Goal: Information Seeking & Learning: Find specific fact

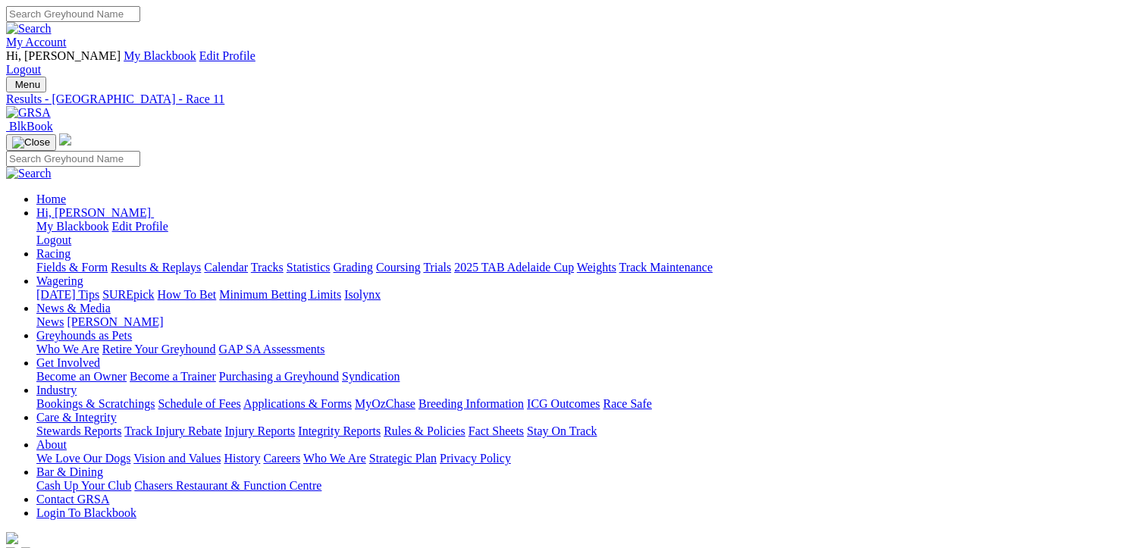
scroll to position [188, 0]
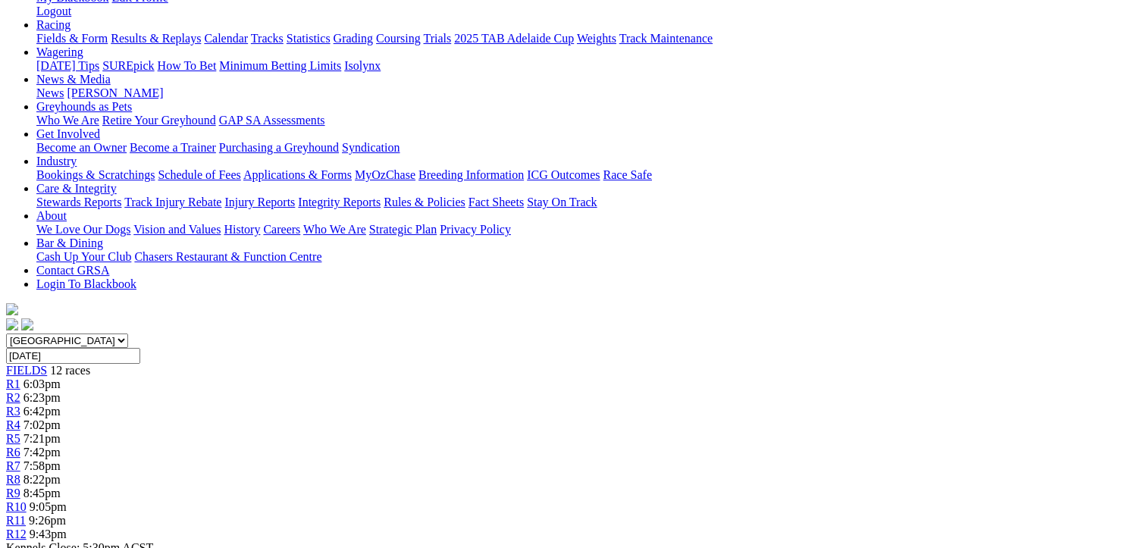
scroll to position [227, 0]
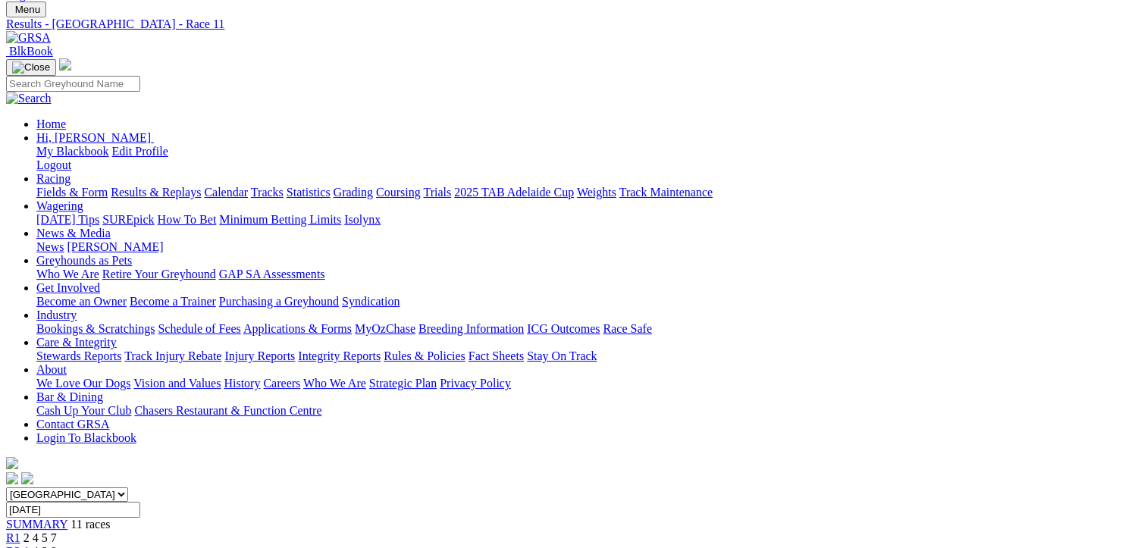
scroll to position [227, 0]
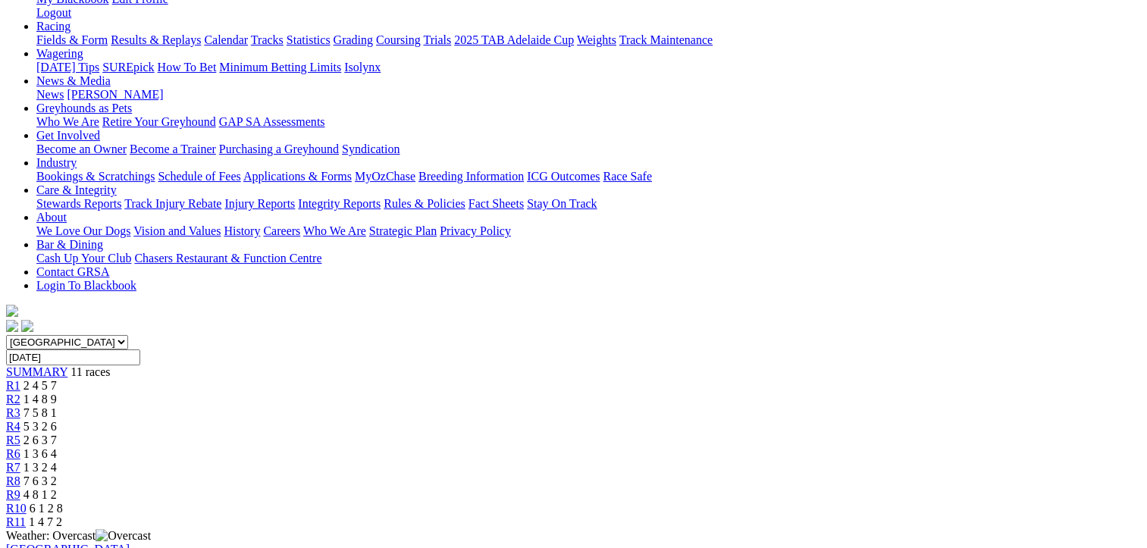
click at [57, 475] on span "7 6 3 2" at bounding box center [40, 481] width 33 height 13
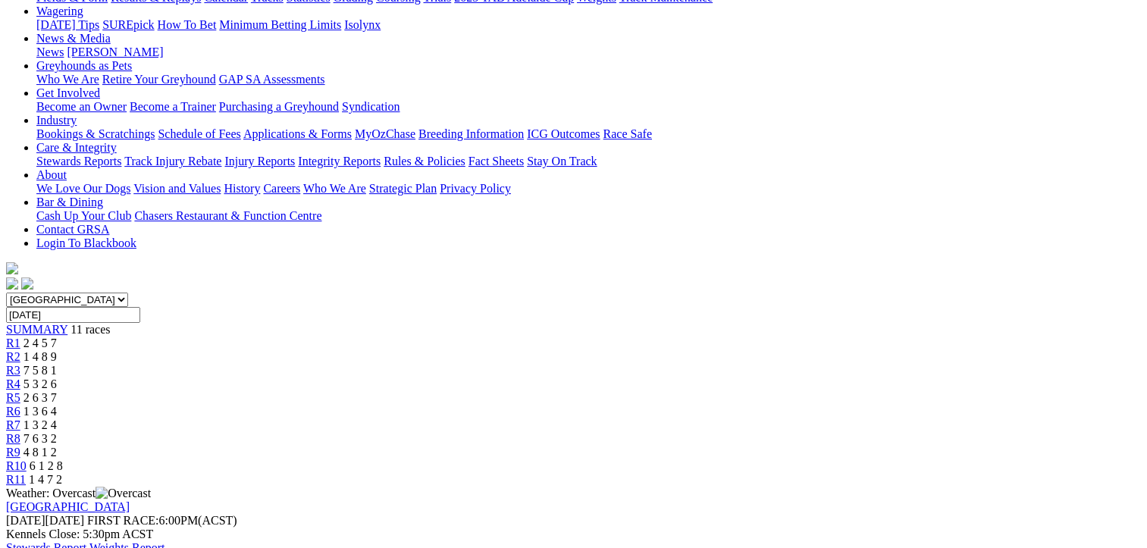
scroll to position [303, 0]
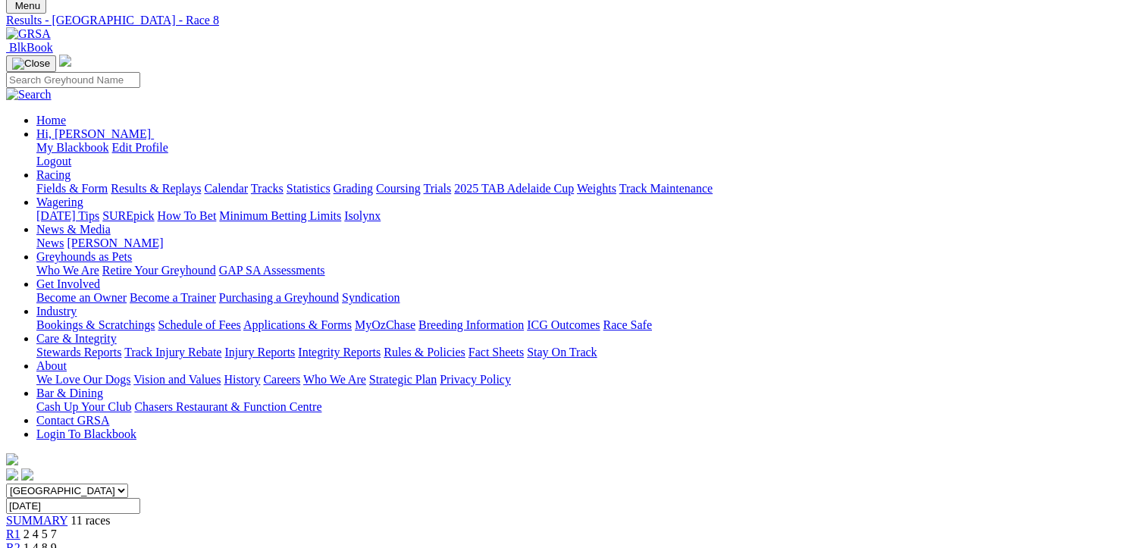
scroll to position [0, 0]
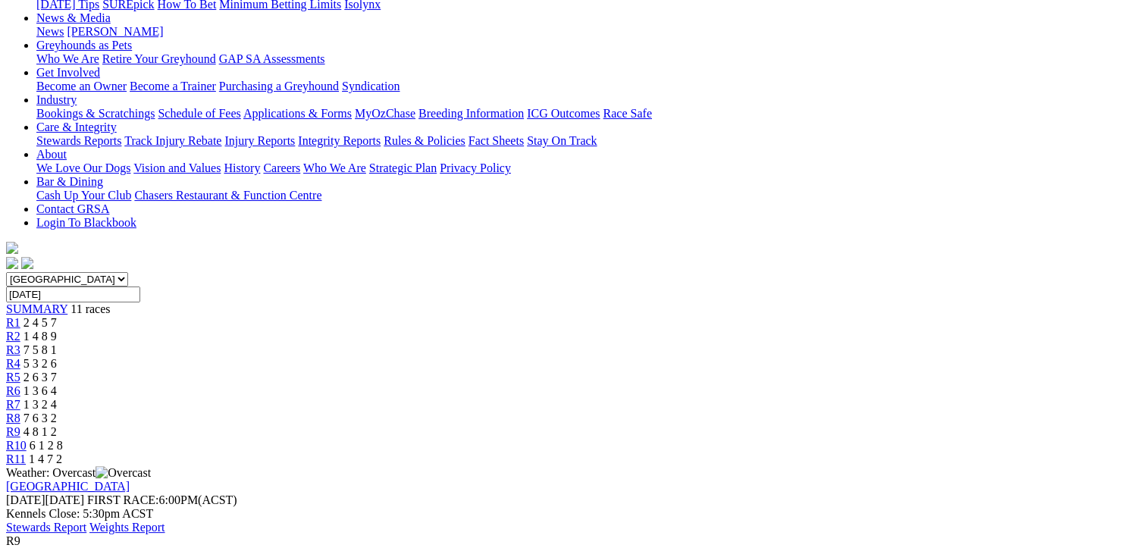
scroll to position [303, 0]
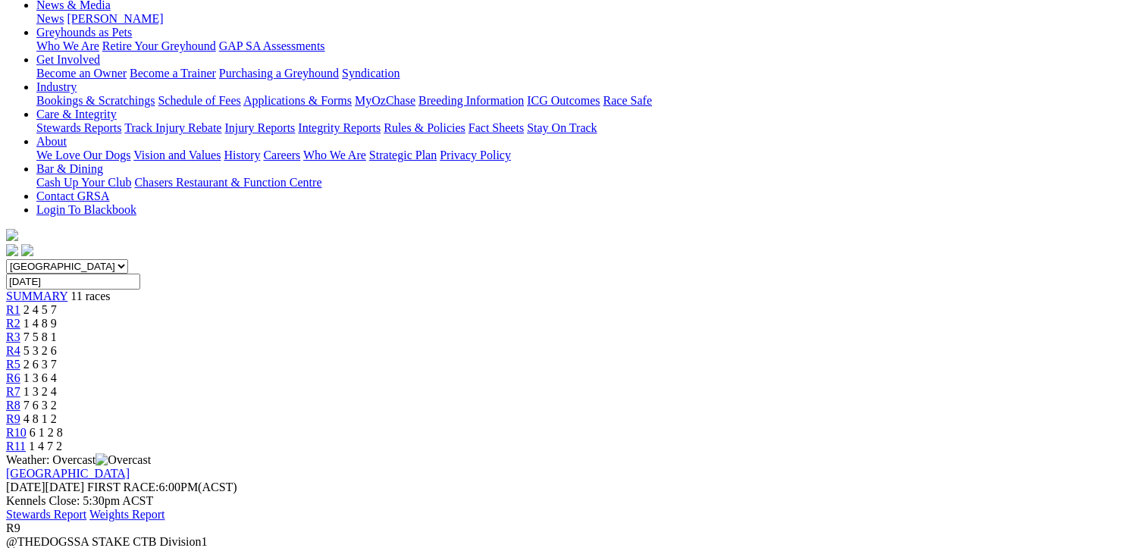
scroll to position [0, 0]
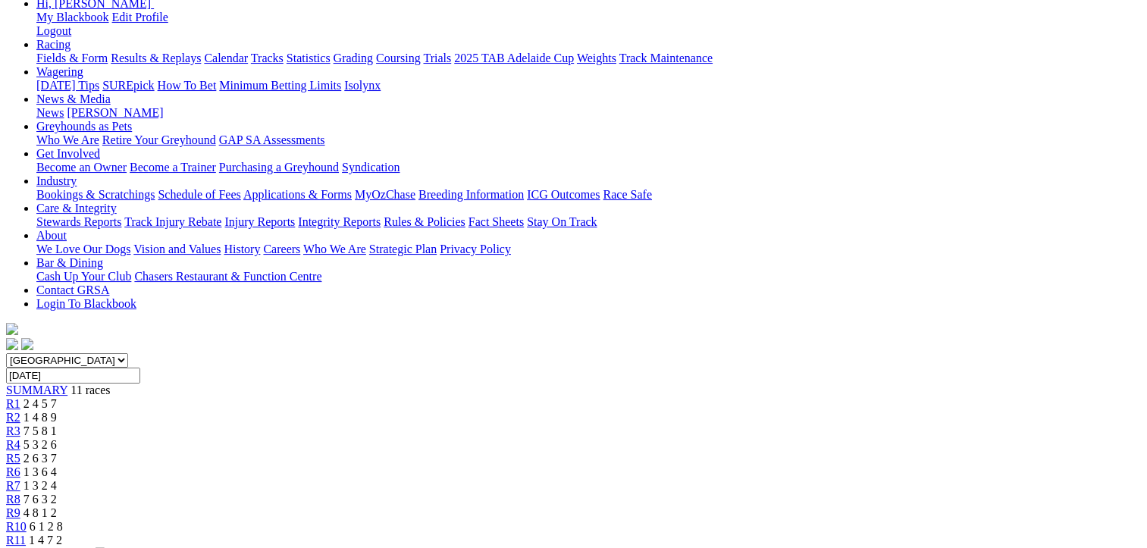
scroll to position [227, 0]
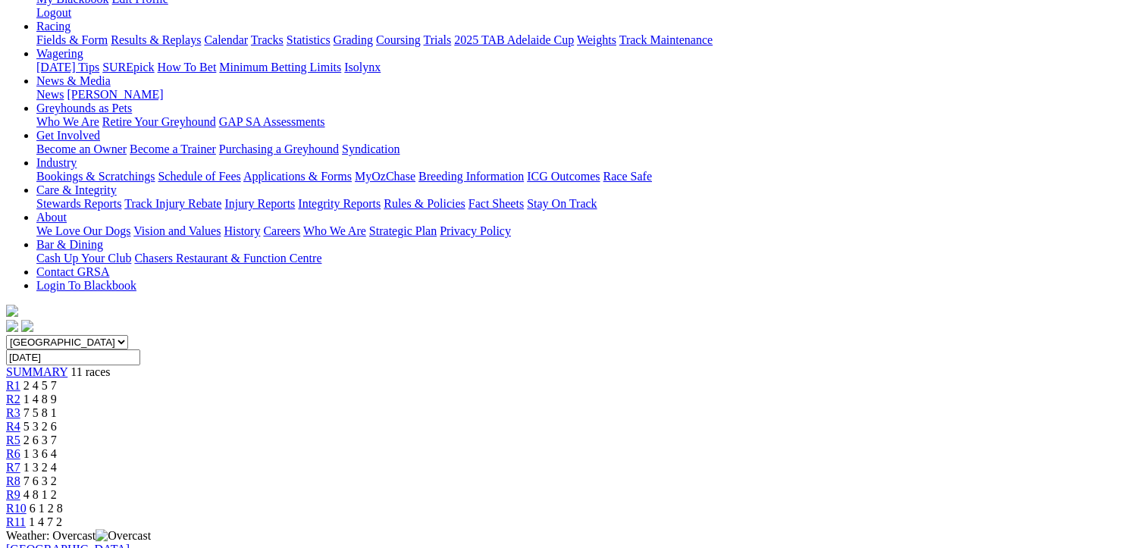
click at [62, 516] on span "1 4 7 2" at bounding box center [45, 522] width 33 height 13
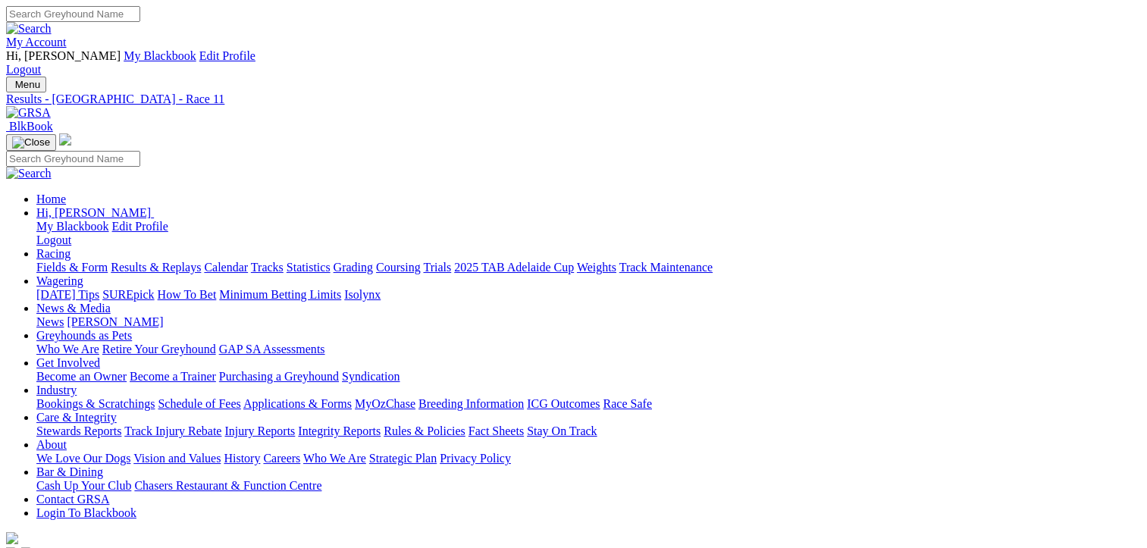
click at [68, 261] on link "Fields & Form" at bounding box center [71, 267] width 71 height 13
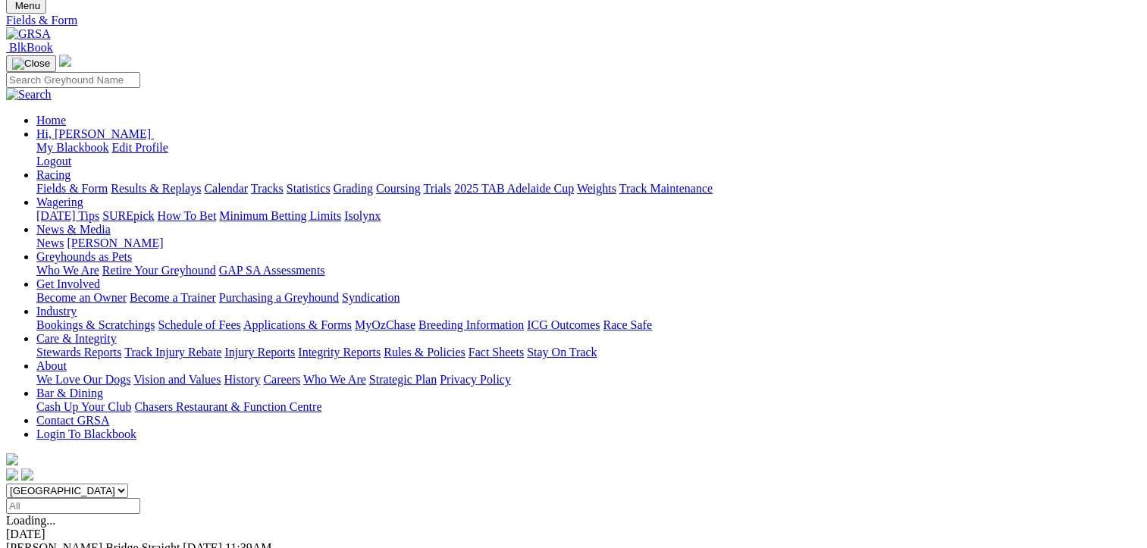
scroll to position [76, 0]
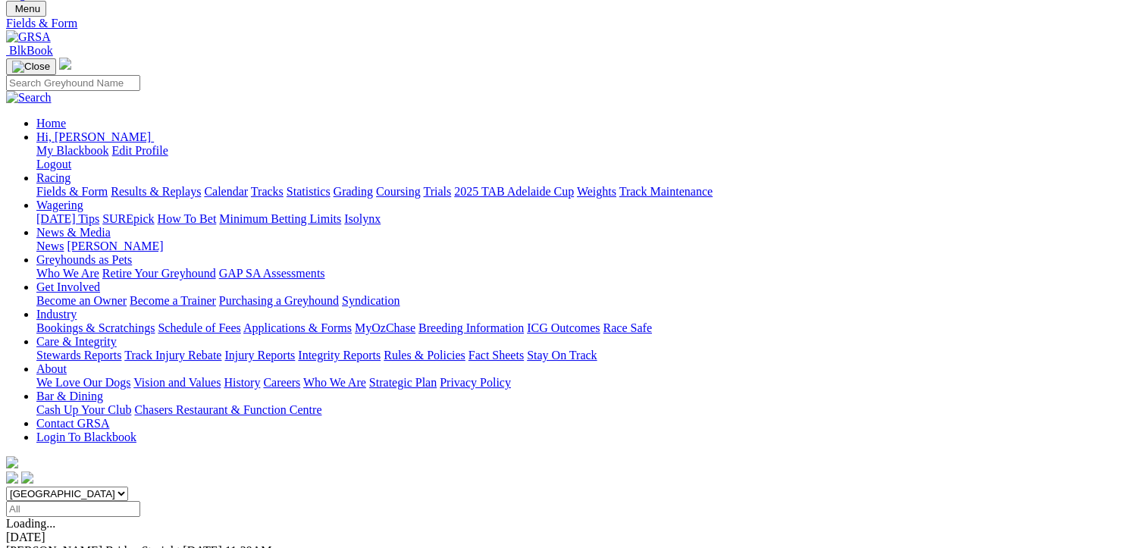
click at [248, 185] on link "Calendar" at bounding box center [226, 191] width 44 height 13
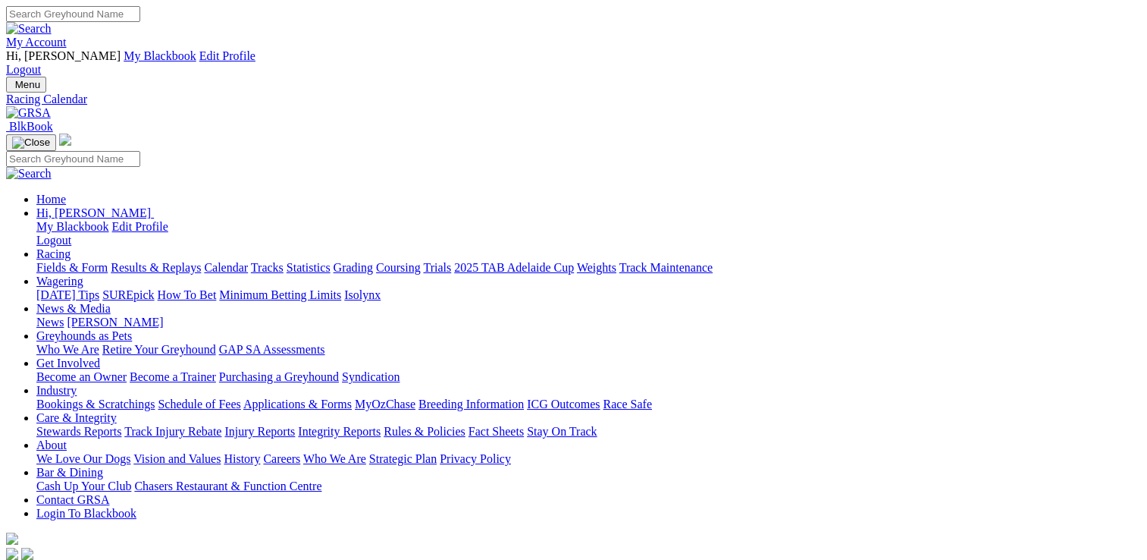
click at [381, 425] on link "Integrity Reports" at bounding box center [339, 431] width 83 height 13
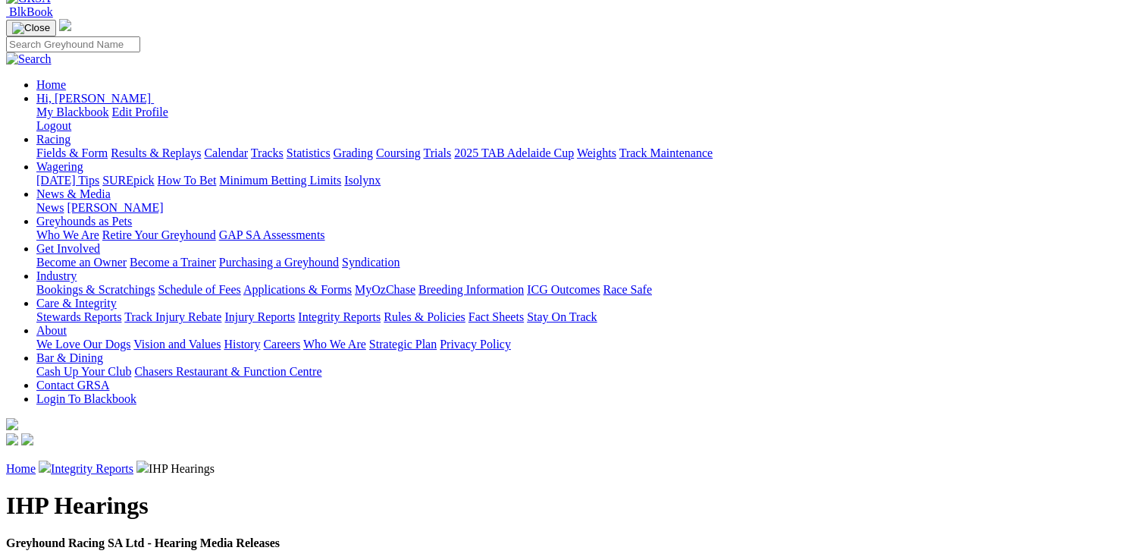
scroll to position [152, 0]
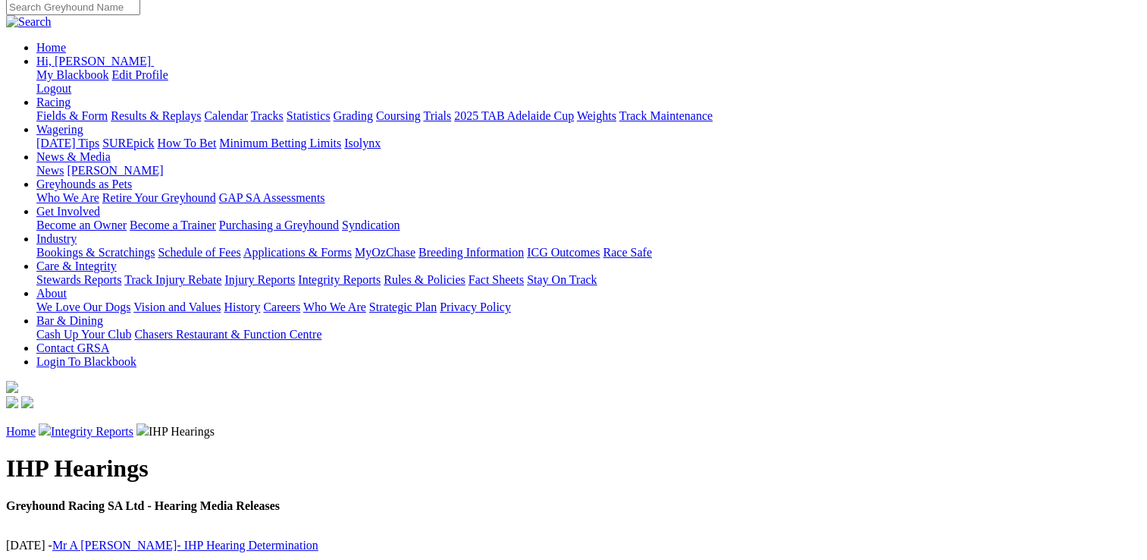
click at [220, 538] on link "Mr A [PERSON_NAME]- IHP Hearing Determination" at bounding box center [185, 544] width 266 height 13
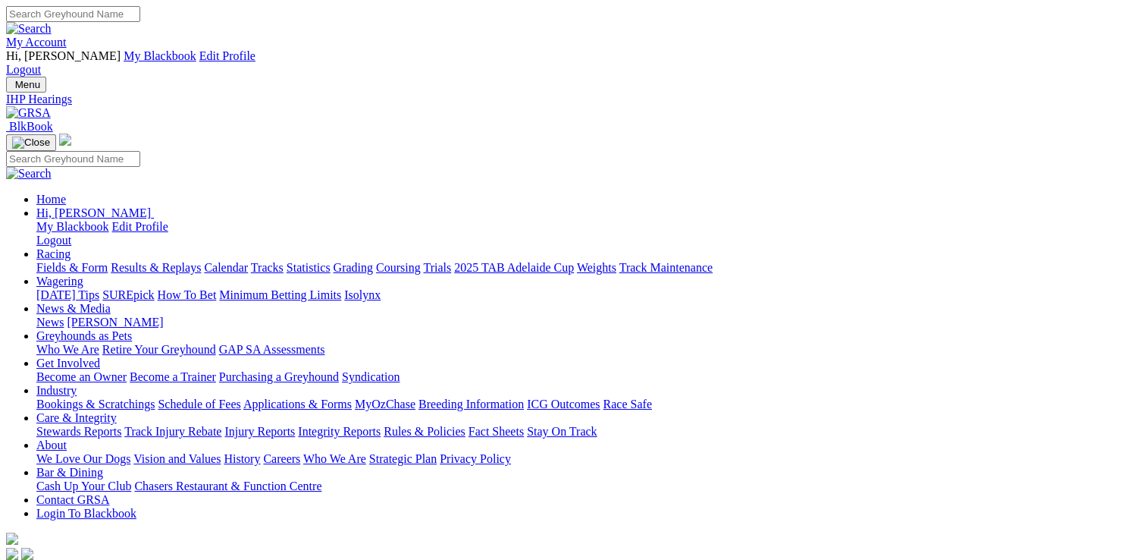
click at [381, 425] on link "Integrity Reports" at bounding box center [339, 431] width 83 height 13
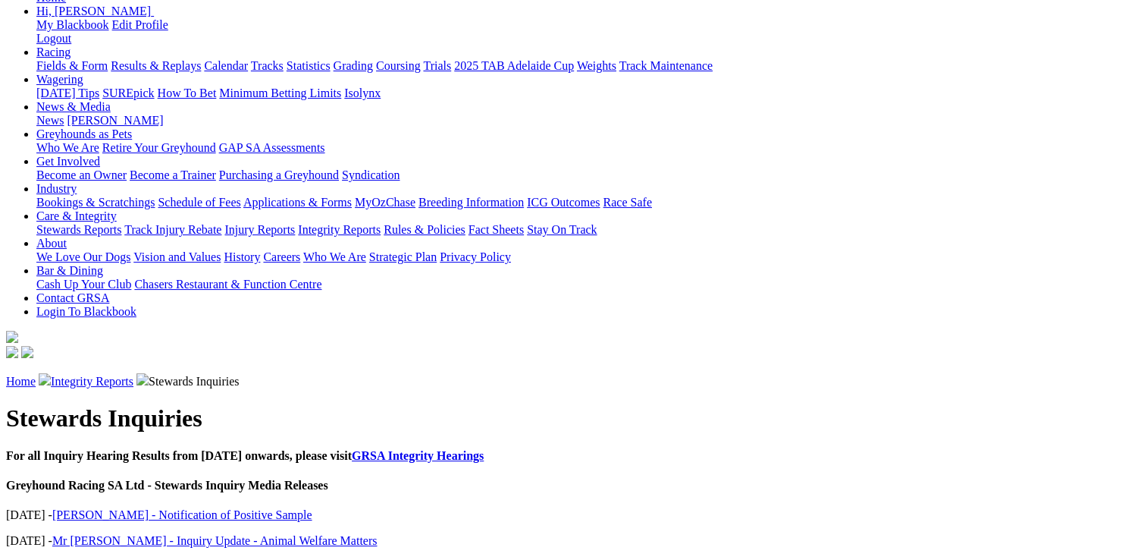
scroll to position [303, 0]
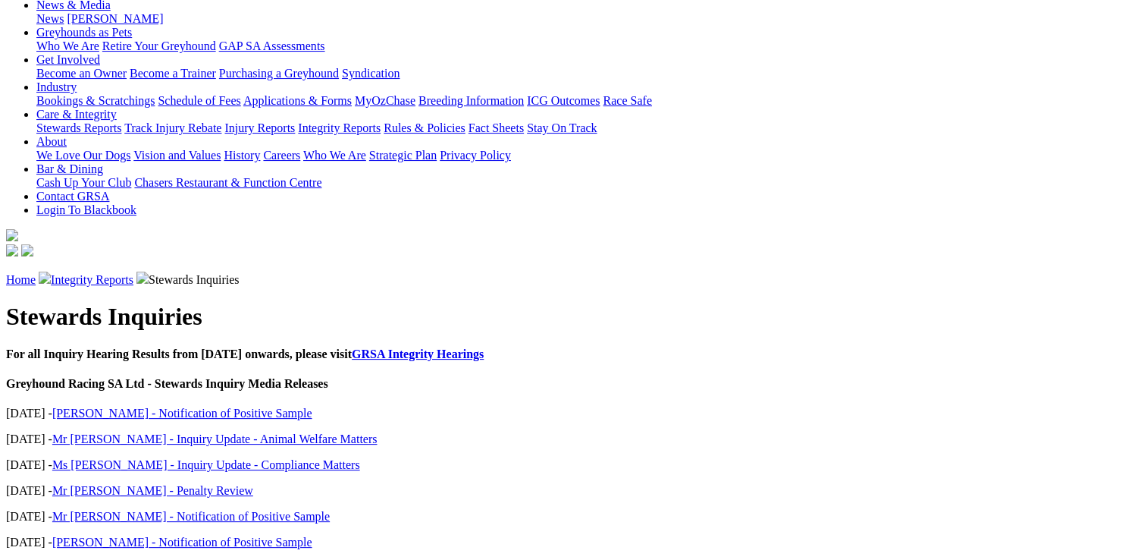
click at [188, 406] on link "[PERSON_NAME] - Notification of Positive Sample" at bounding box center [182, 412] width 260 height 13
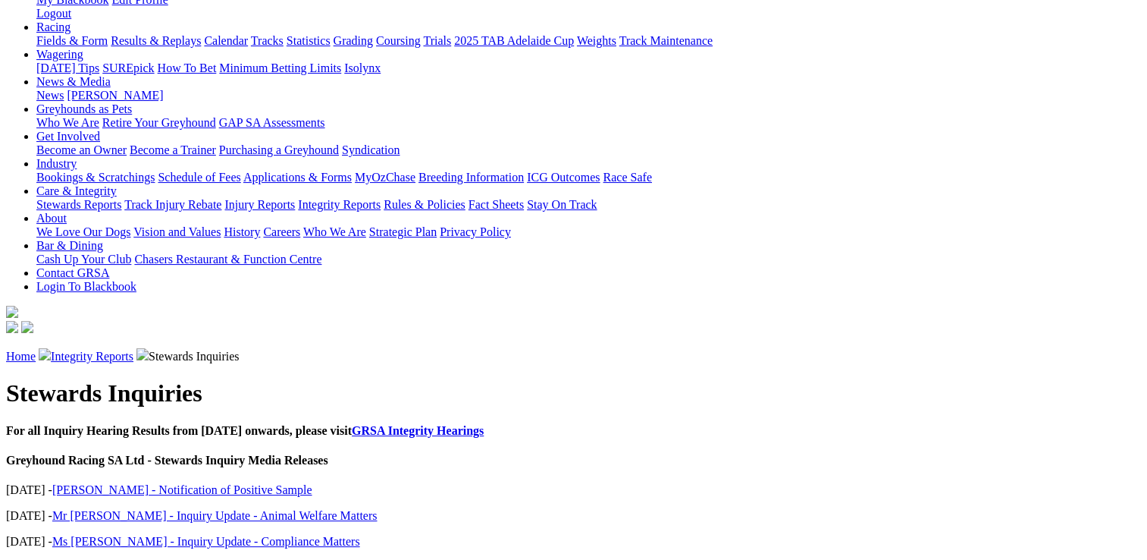
scroll to position [227, 0]
